Goal: Find specific page/section: Find specific page/section

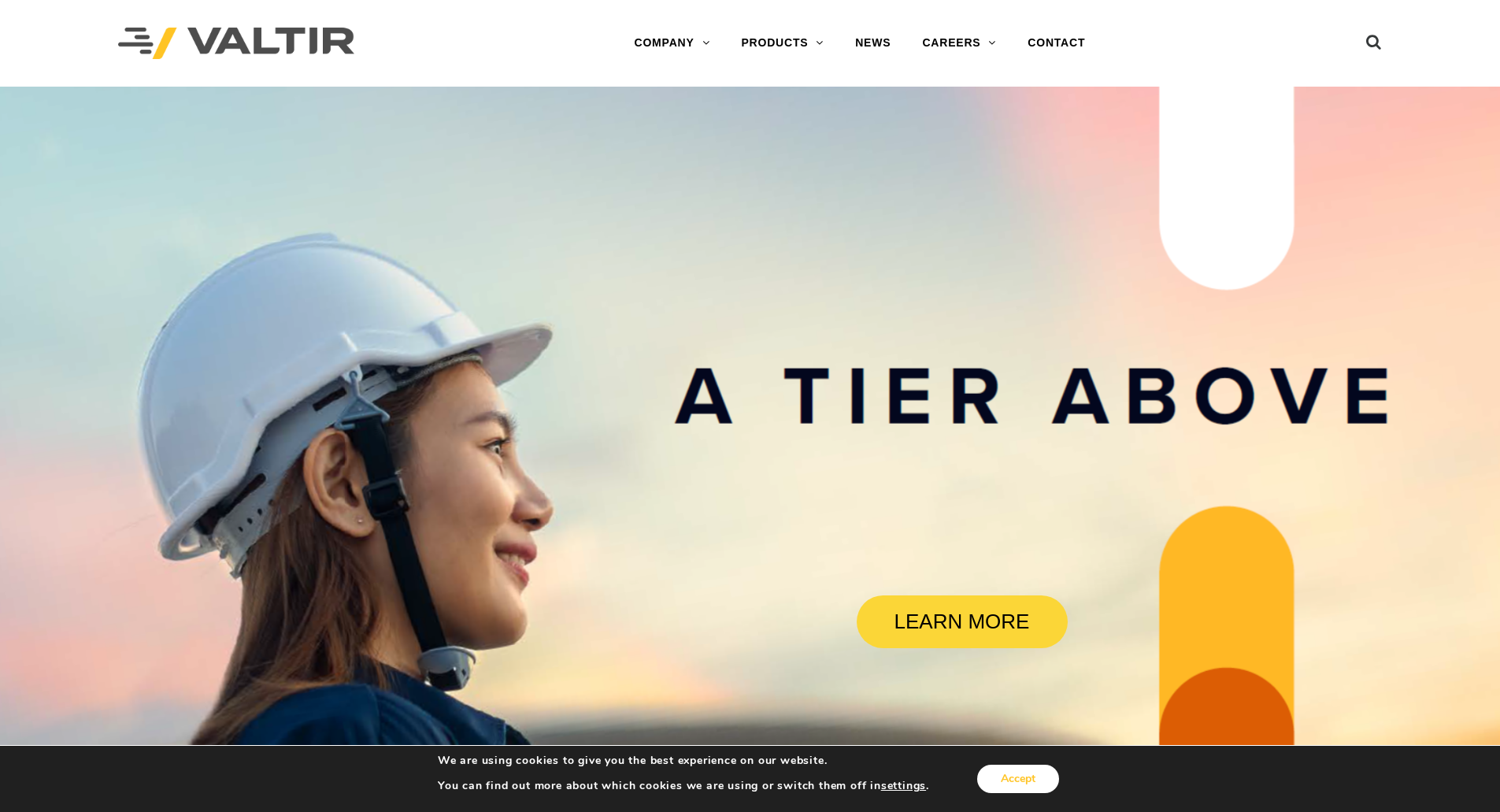
click at [1021, 776] on button "Accept" at bounding box center [1018, 779] width 82 height 28
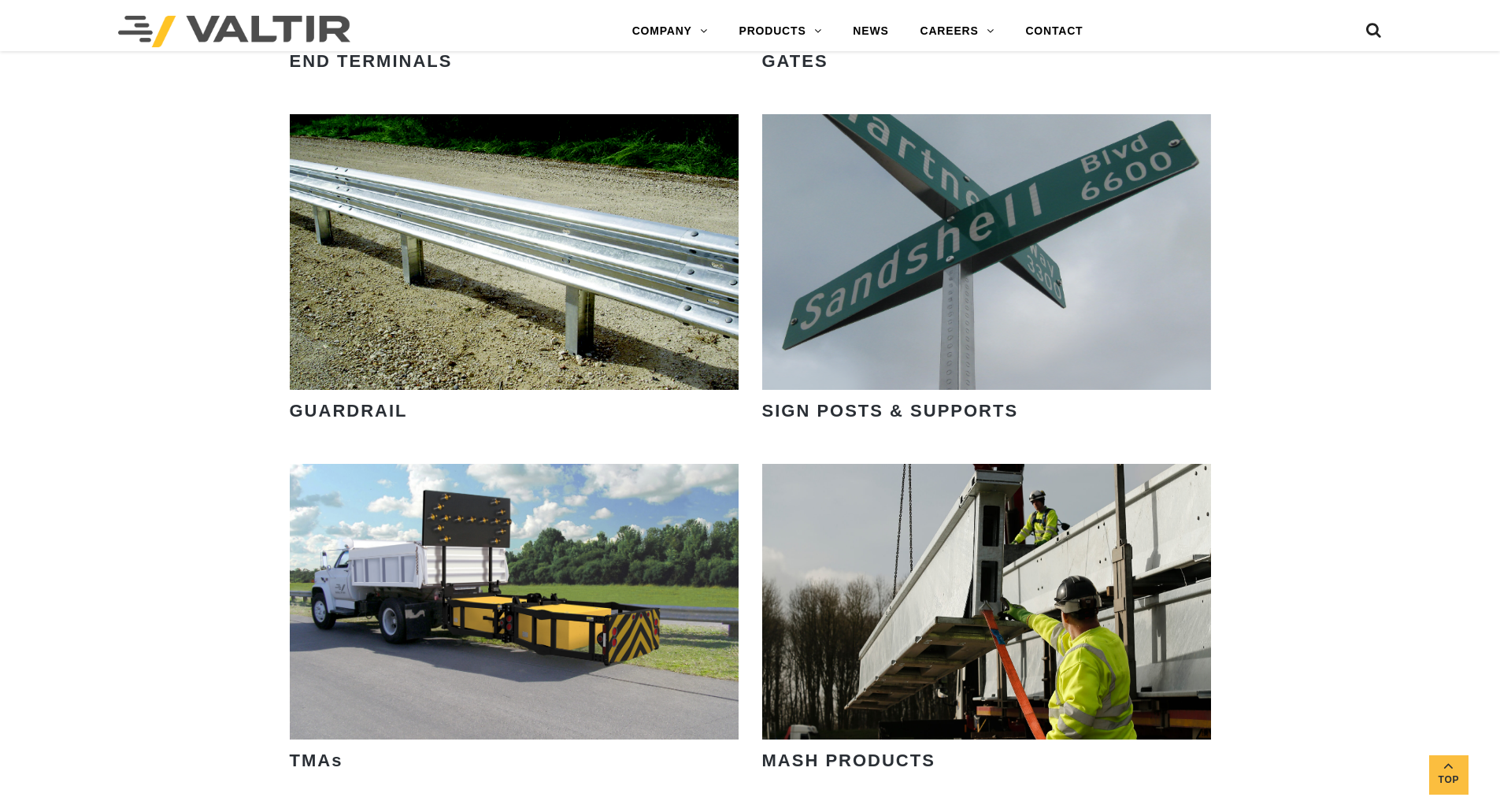
scroll to position [2361, 0]
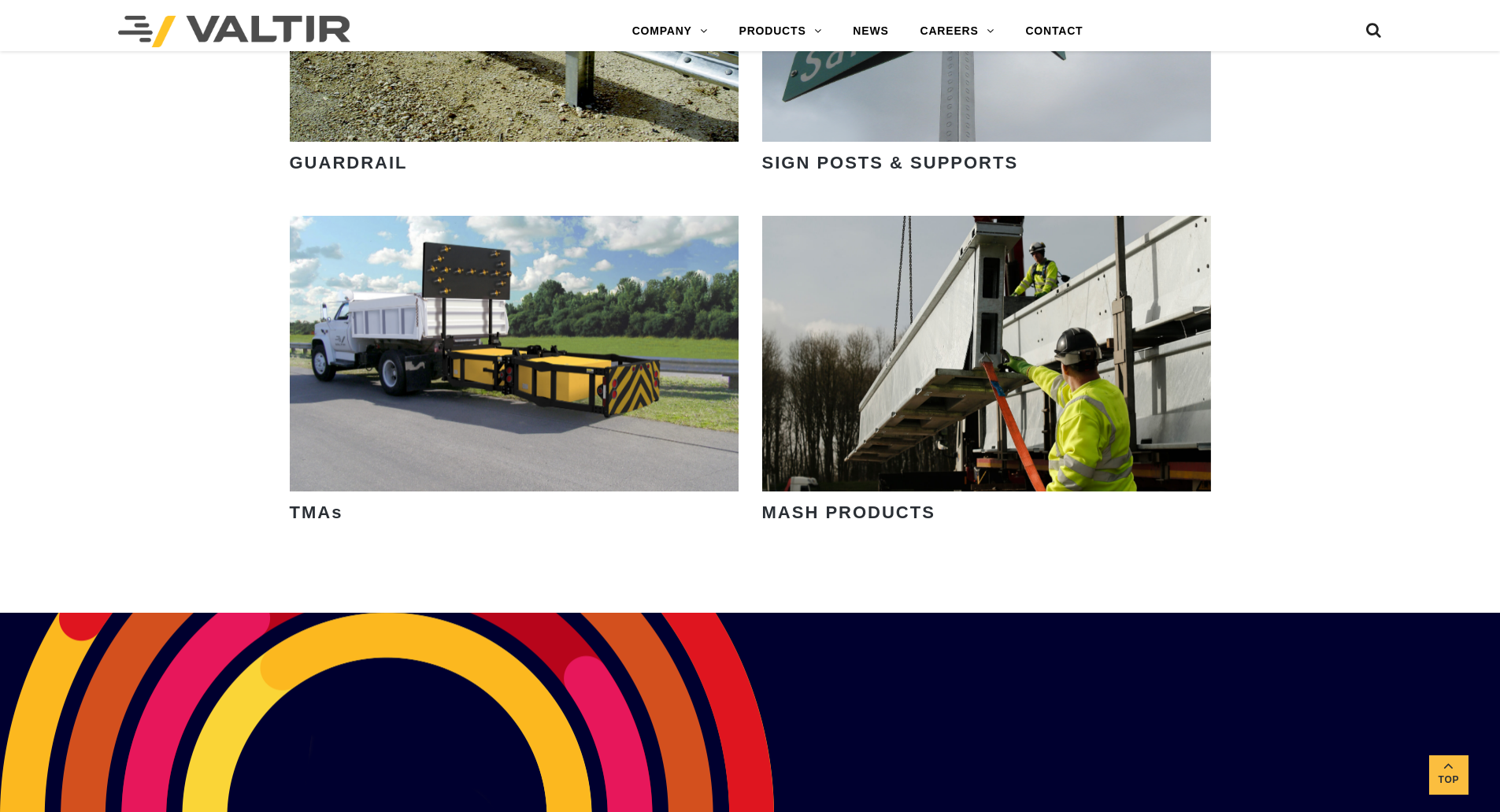
click at [306, 516] on strong "TMAs" at bounding box center [316, 512] width 53 height 20
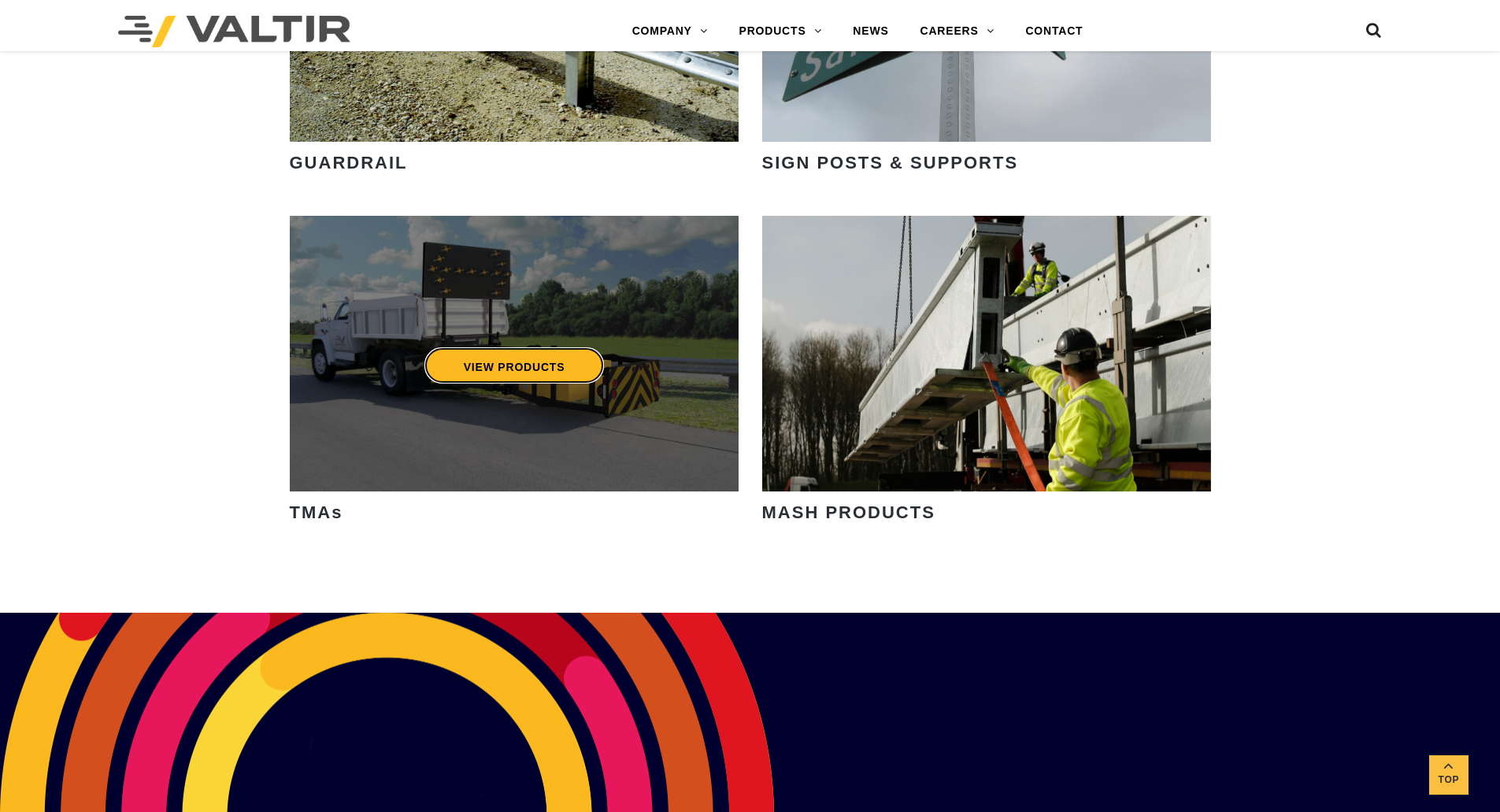
click at [536, 376] on link "VIEW PRODUCTS" at bounding box center [513, 365] width 180 height 37
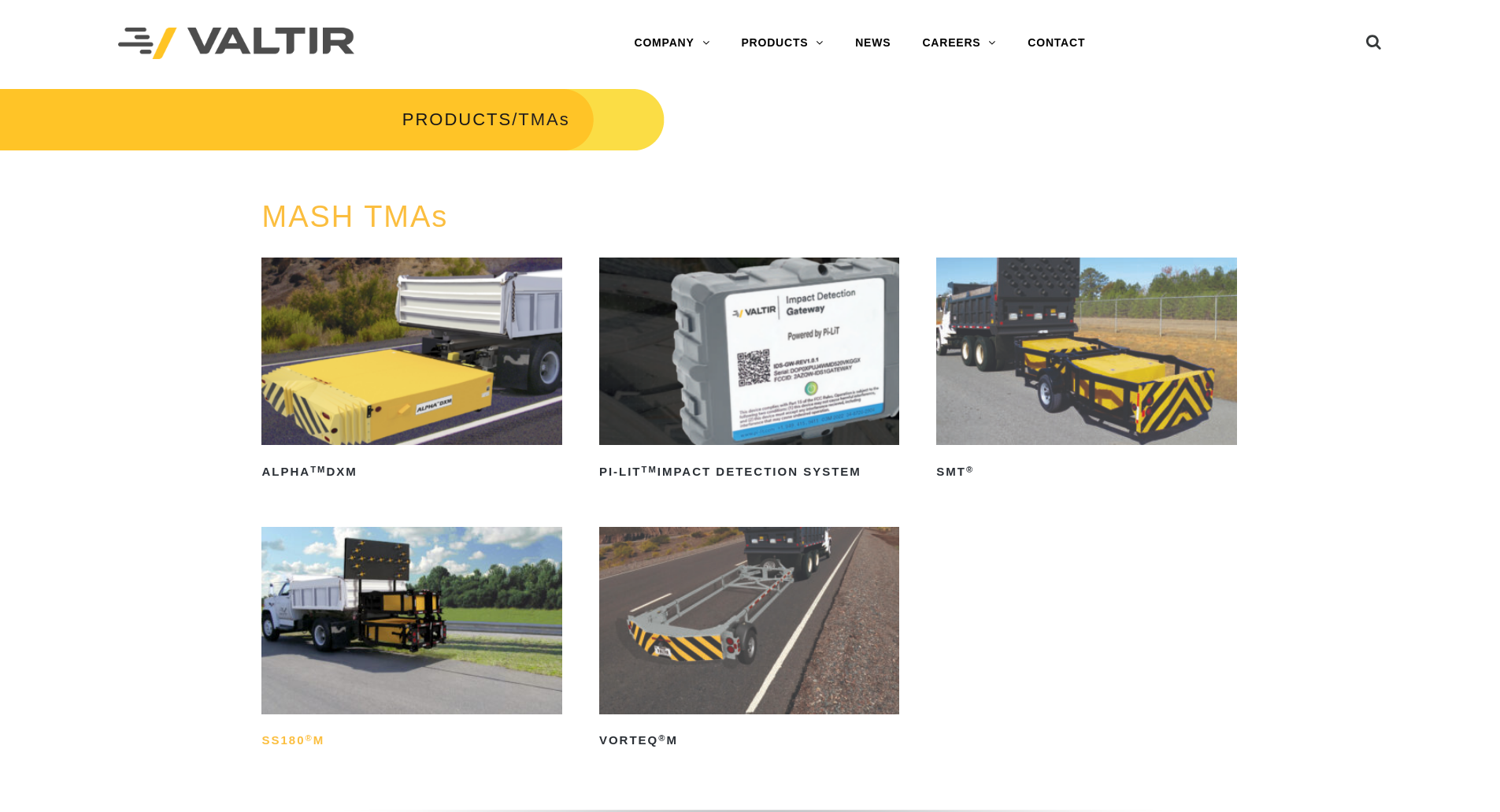
click at [296, 736] on h2 "SS180 ® M" at bounding box center [411, 741] width 300 height 25
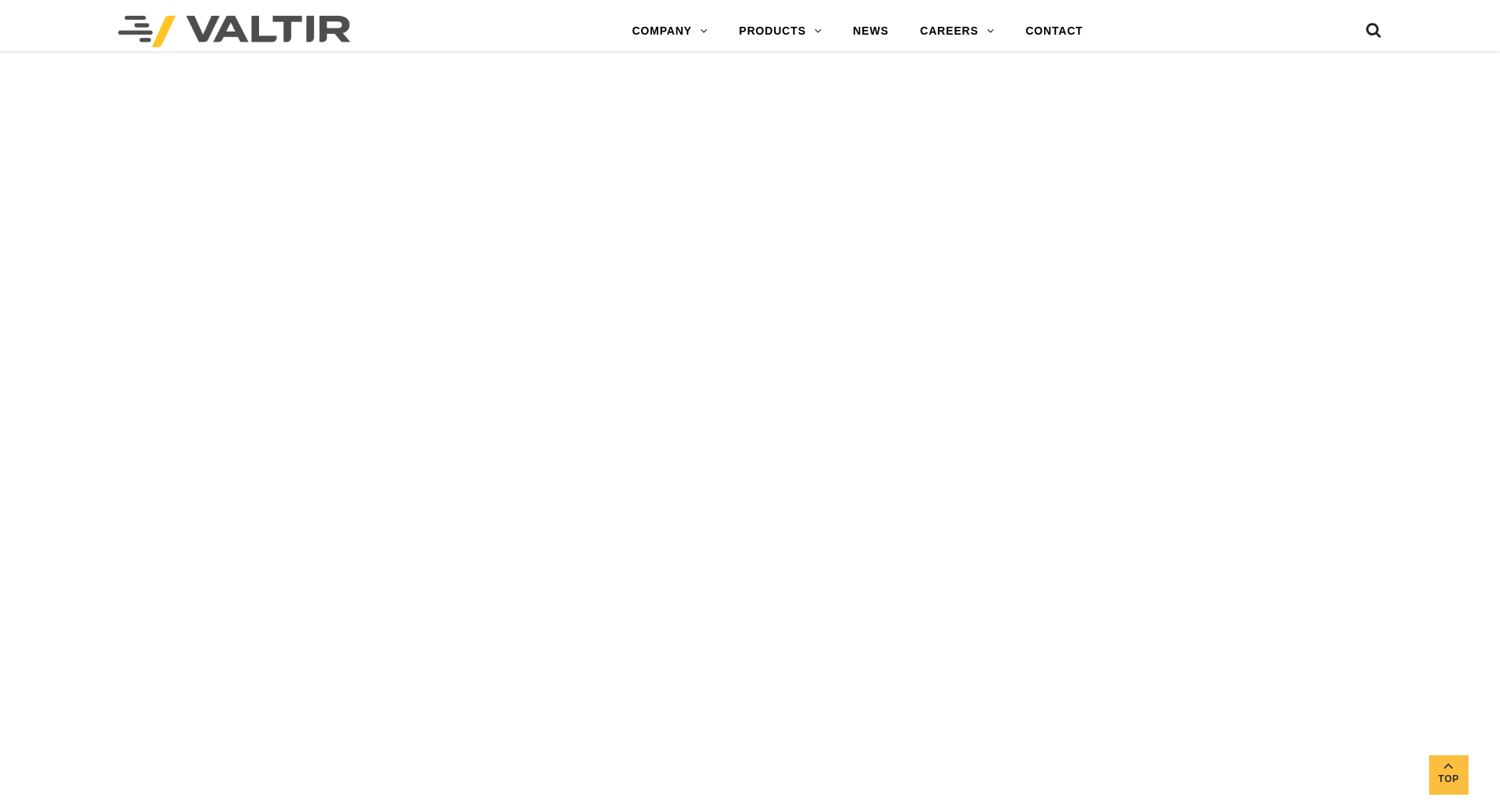
scroll to position [2834, 0]
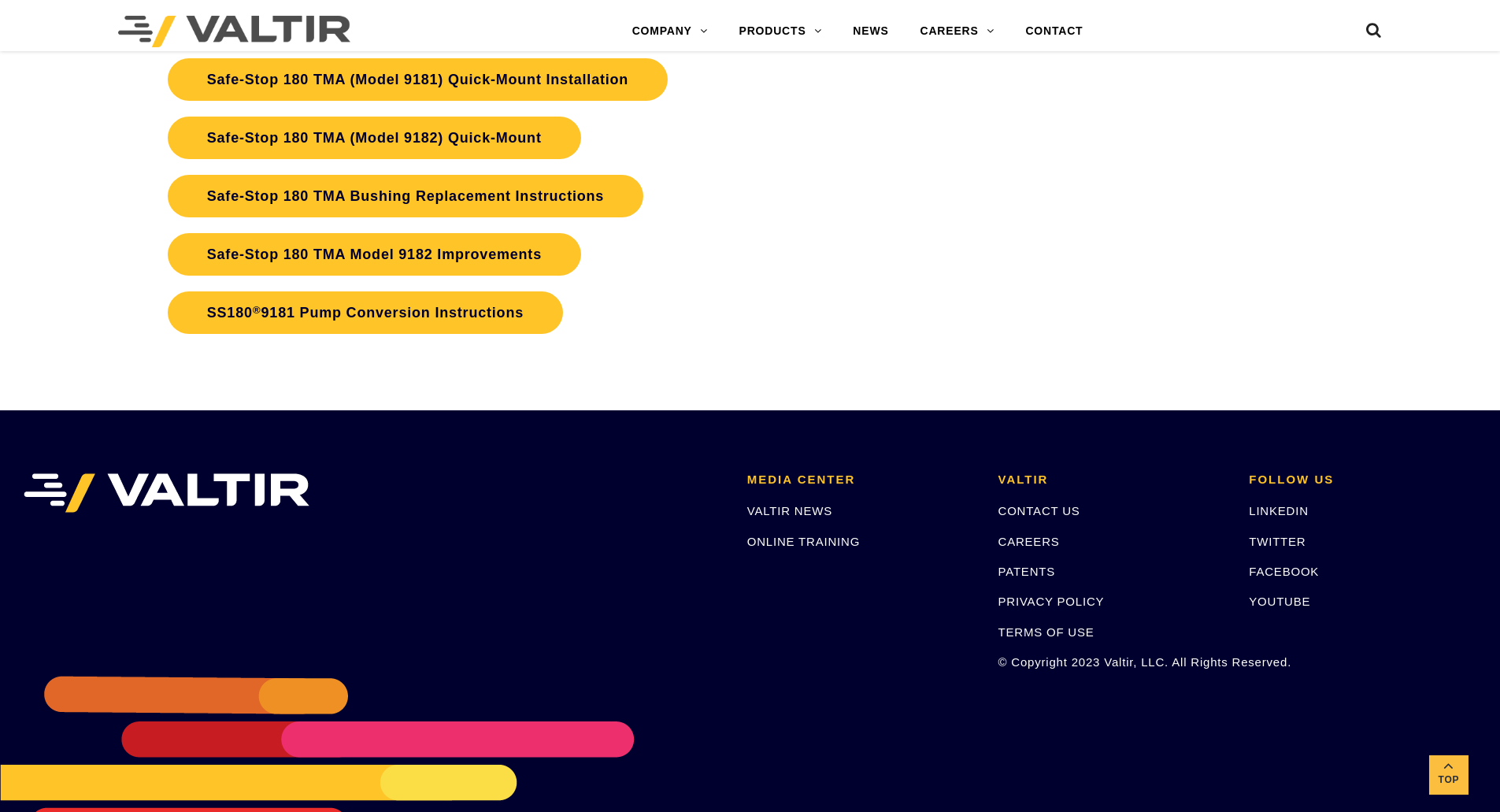
scroll to position [3543, 0]
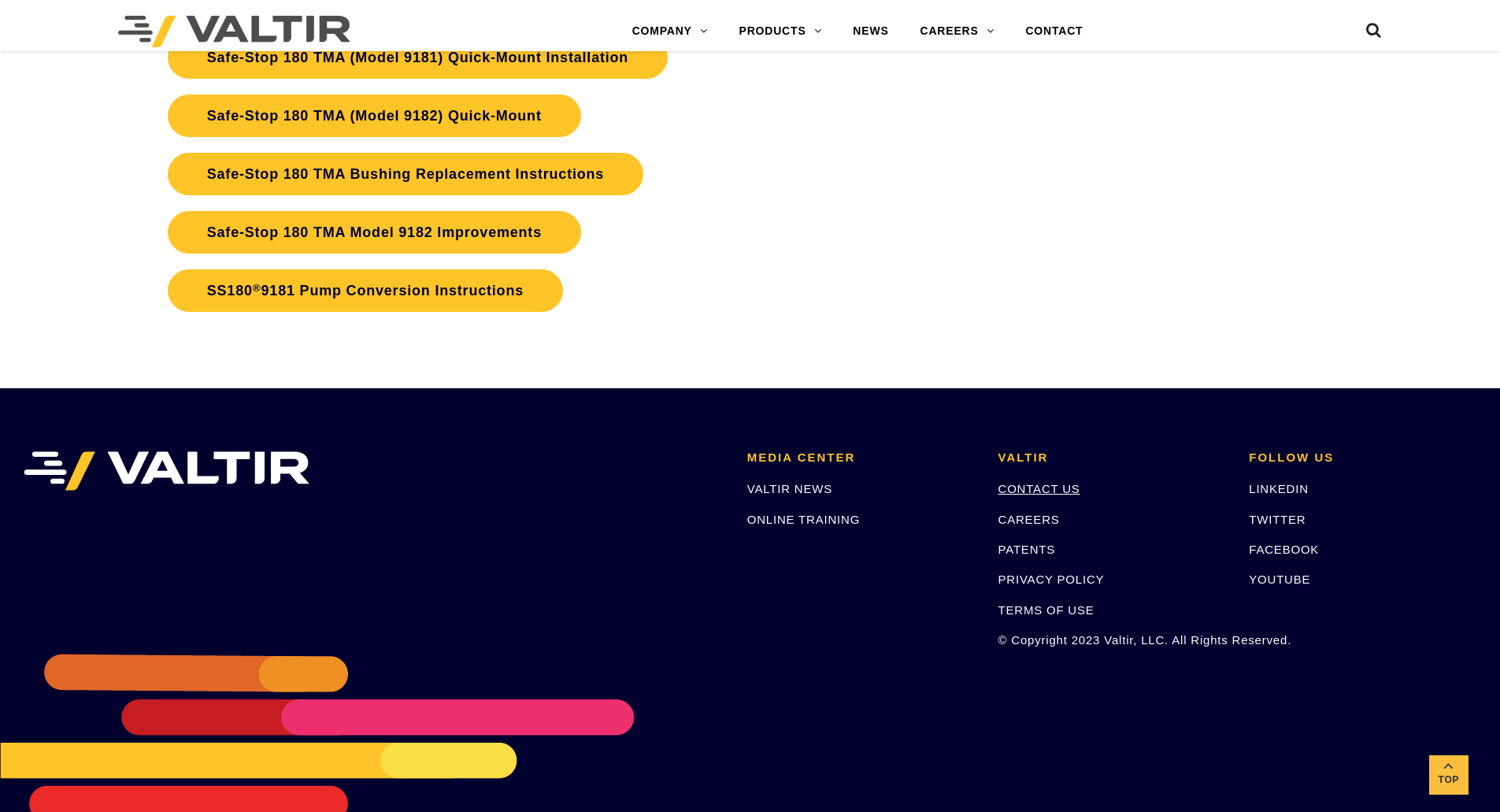
click at [1024, 483] on link "CONTACT US" at bounding box center [1039, 488] width 82 height 13
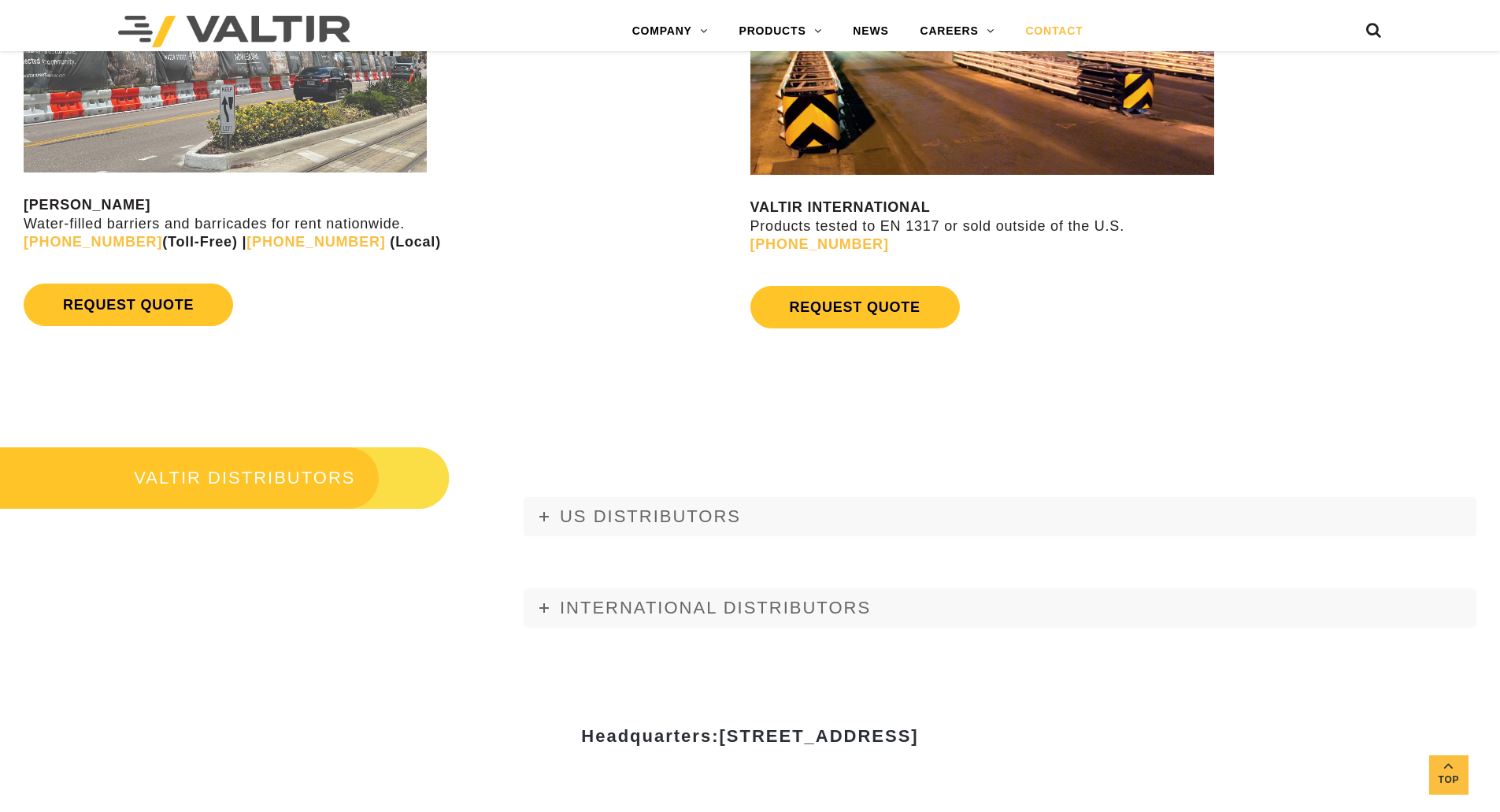
scroll to position [1653, 0]
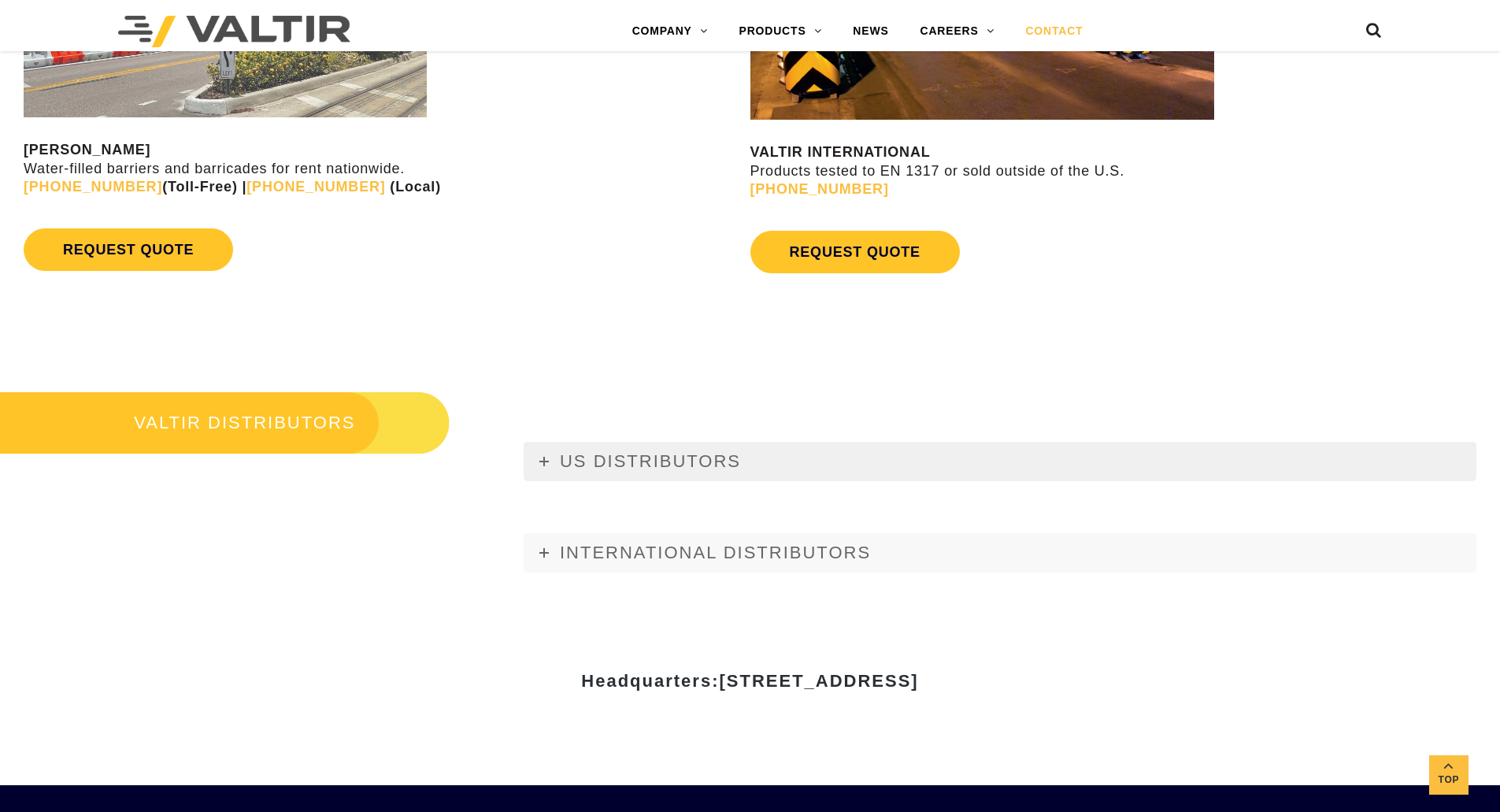
click at [633, 460] on span "US DISTRIBUTORS" at bounding box center [650, 461] width 181 height 20
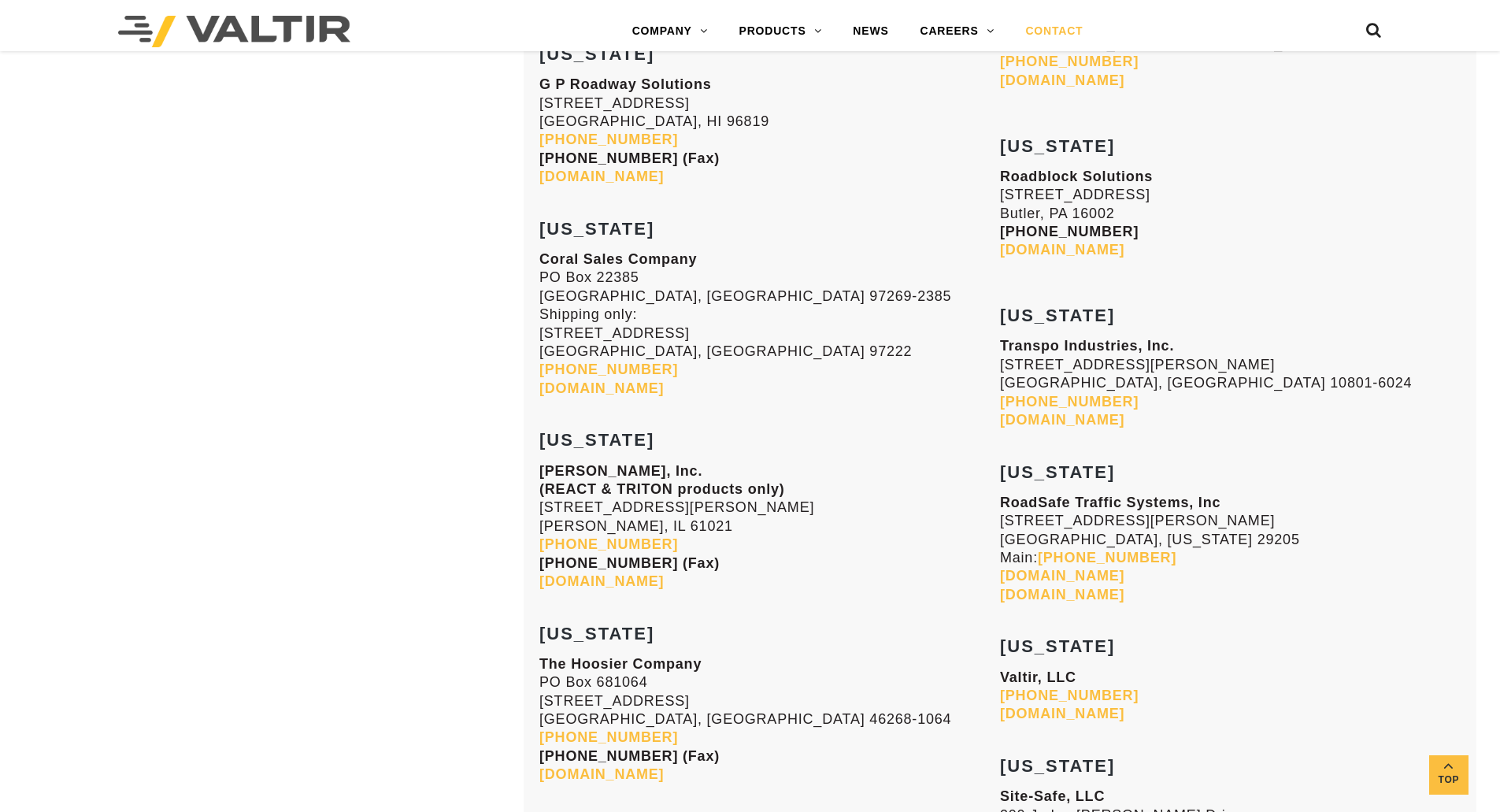
scroll to position [4330, 0]
